Goal: Check status: Check status

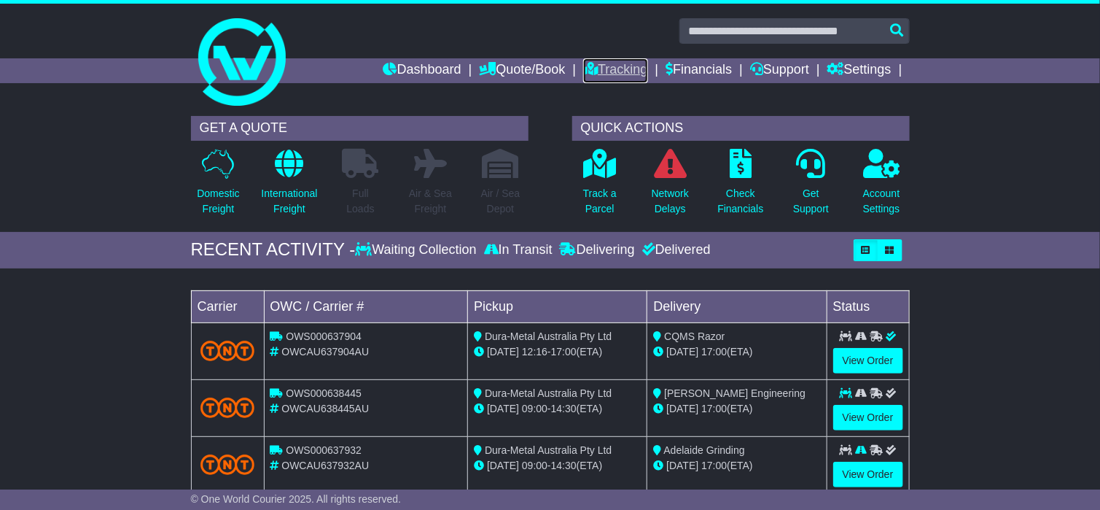
click at [617, 73] on link "Tracking" at bounding box center [615, 70] width 64 height 25
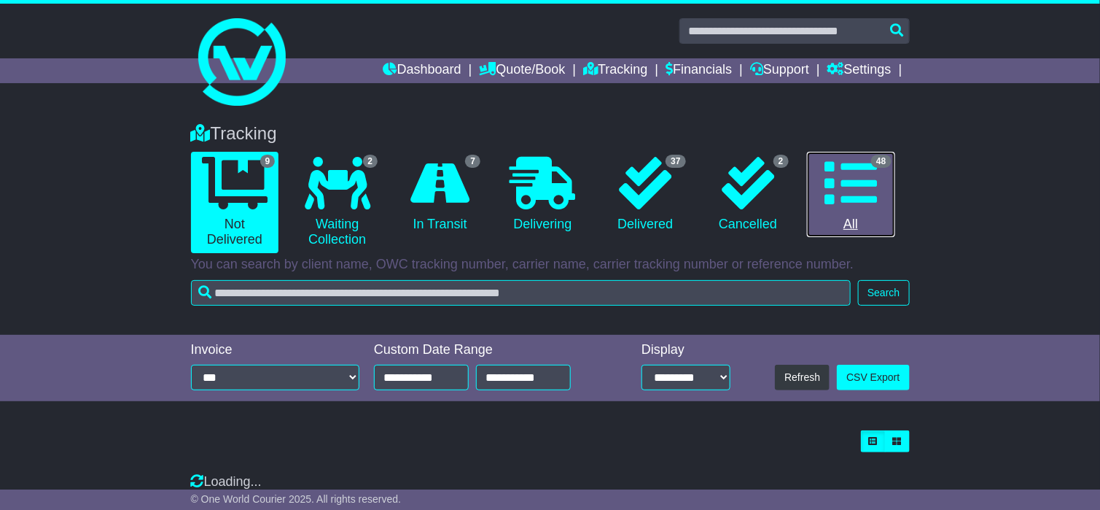
click at [857, 182] on icon at bounding box center [851, 183] width 52 height 52
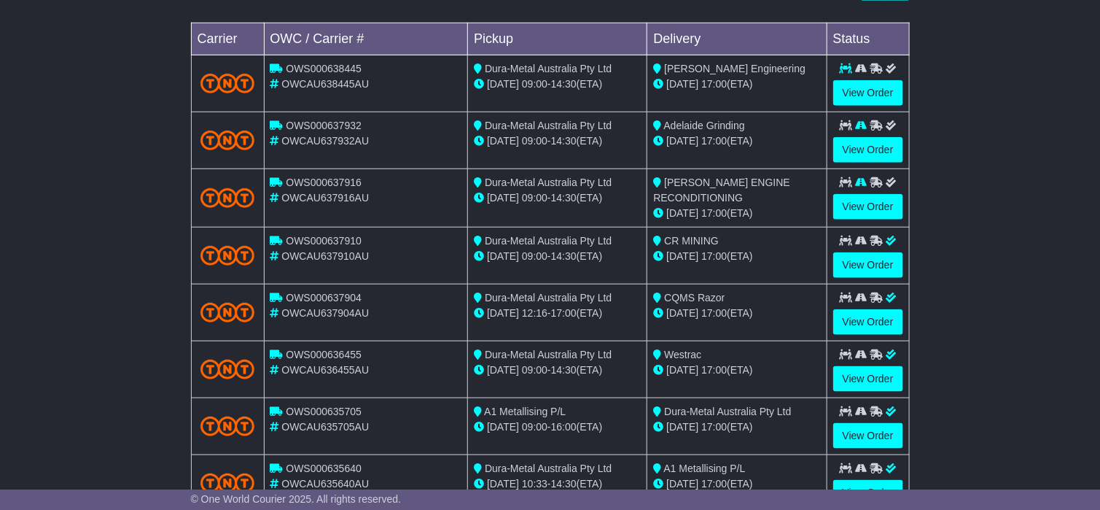
scroll to position [458, 0]
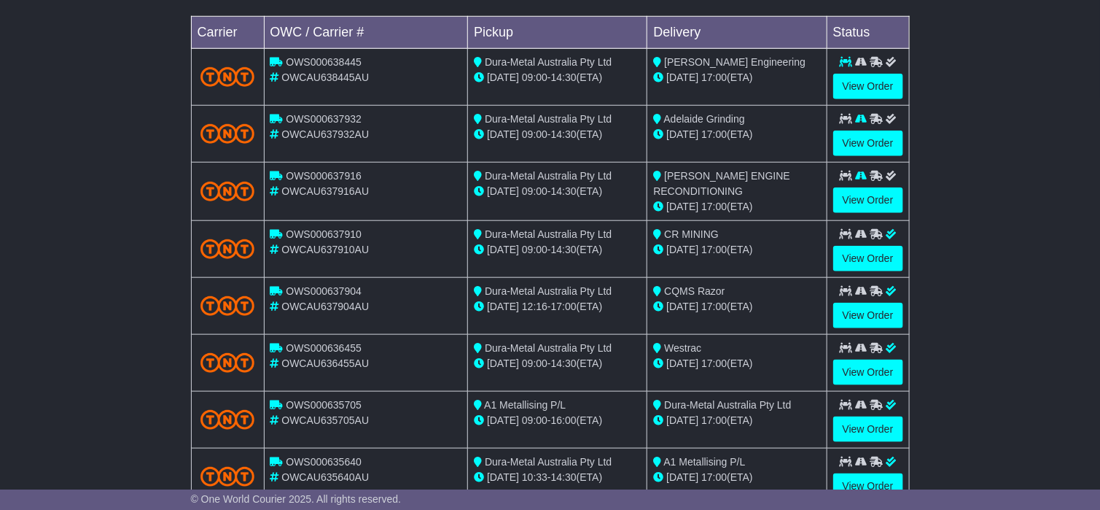
drag, startPoint x: 1104, startPoint y: 231, endPoint x: 1099, endPoint y: 438, distance: 207.1
click at [862, 319] on link "View Order" at bounding box center [868, 316] width 70 height 26
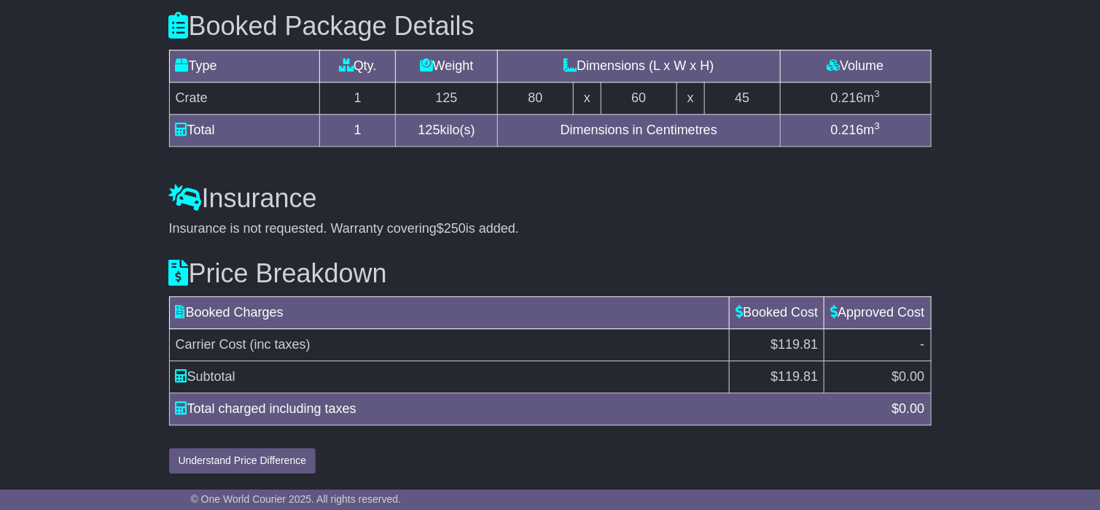
scroll to position [1349, 0]
